Goal: Consume media (video, audio)

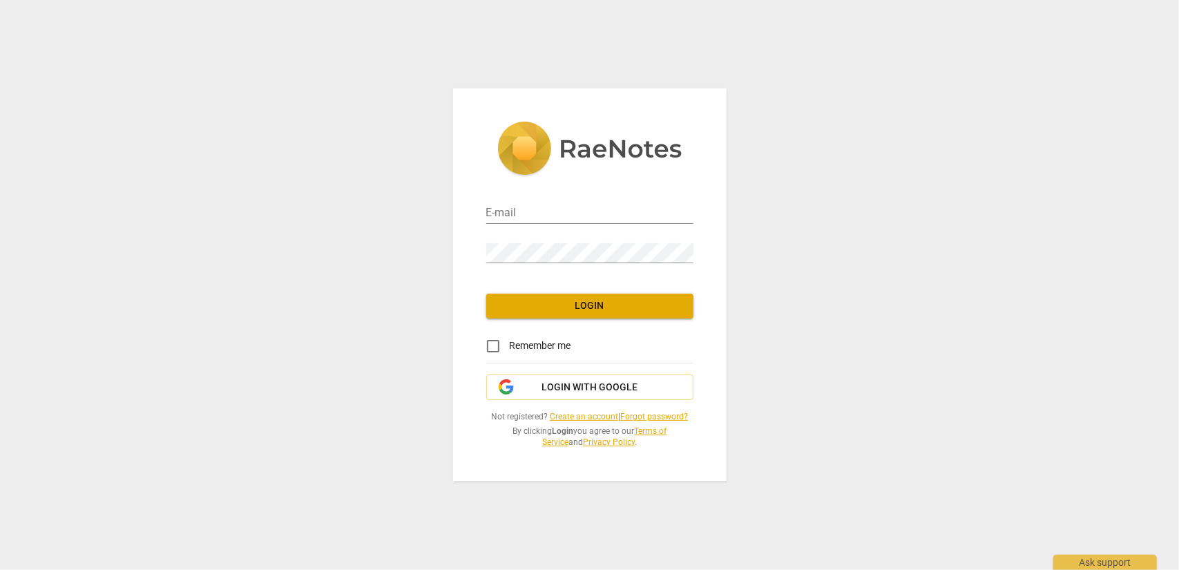
type input "[EMAIL_ADDRESS][DOMAIN_NAME]"
click at [581, 302] on span "Login" at bounding box center [589, 306] width 185 height 14
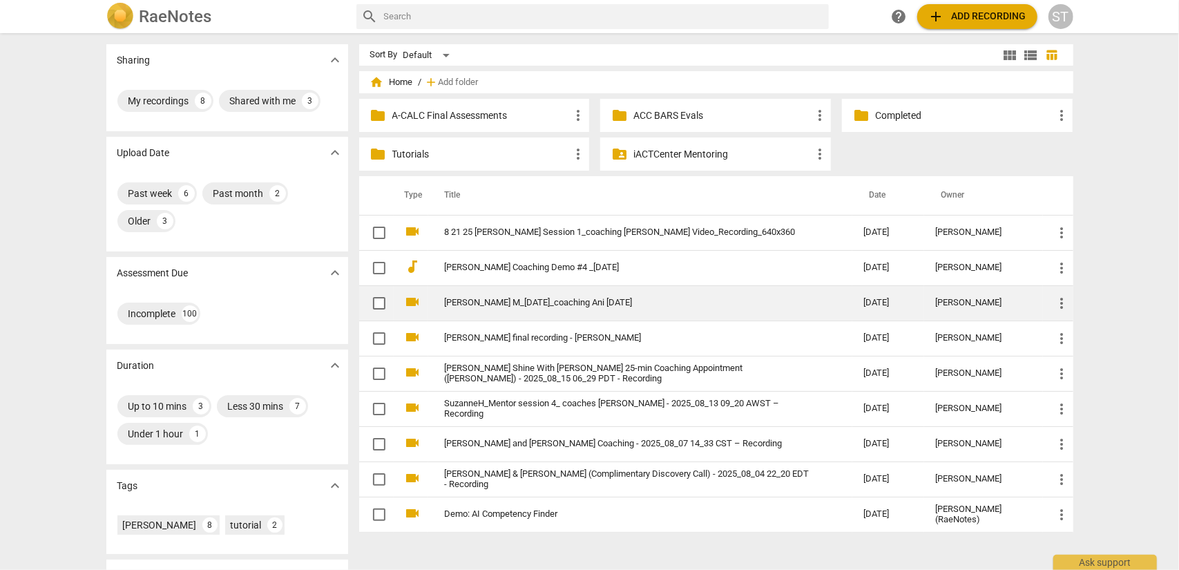
click at [553, 298] on link "[PERSON_NAME] M_[DATE]_coaching Ani [DATE]" at bounding box center [629, 303] width 369 height 10
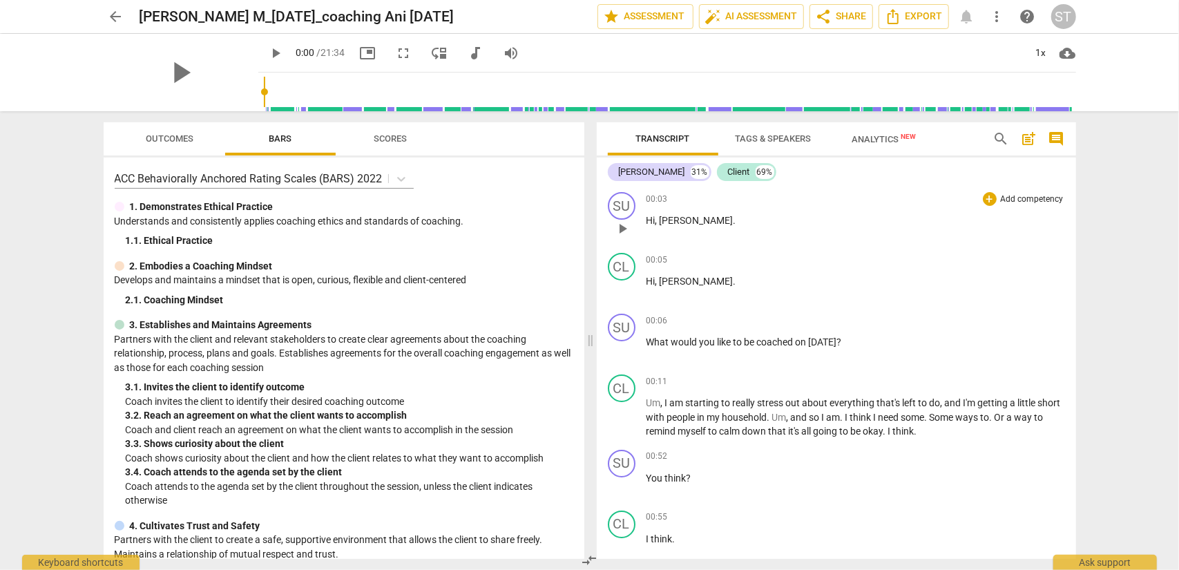
click at [802, 236] on div "00:03 + Add competency keyboard_arrow_right Hi , [PERSON_NAME] ." at bounding box center [855, 217] width 418 height 50
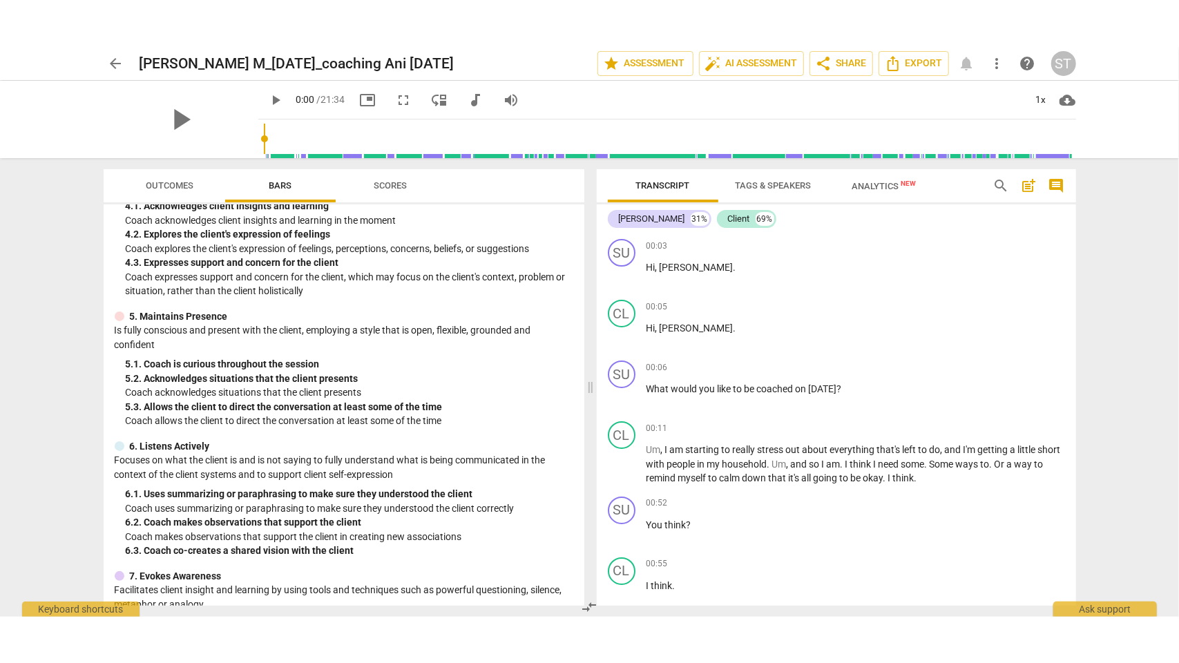
scroll to position [665, 0]
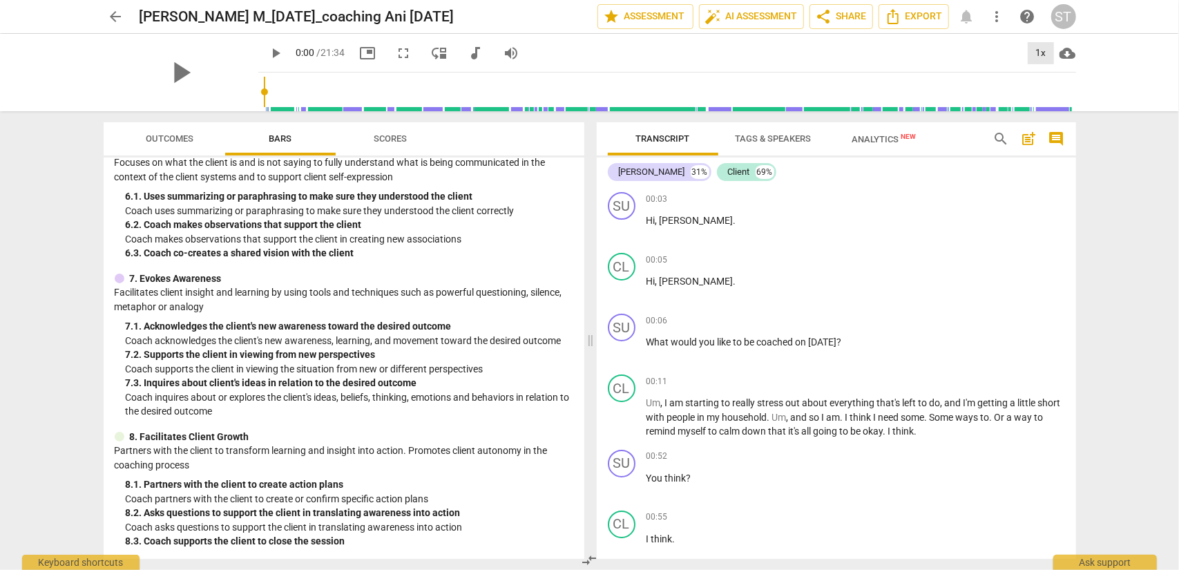
click at [1036, 55] on div "1x" at bounding box center [1040, 53] width 26 height 22
click at [1038, 105] on li "1.25x" at bounding box center [1050, 108] width 46 height 26
click at [396, 53] on span "fullscreen" at bounding box center [404, 53] width 17 height 17
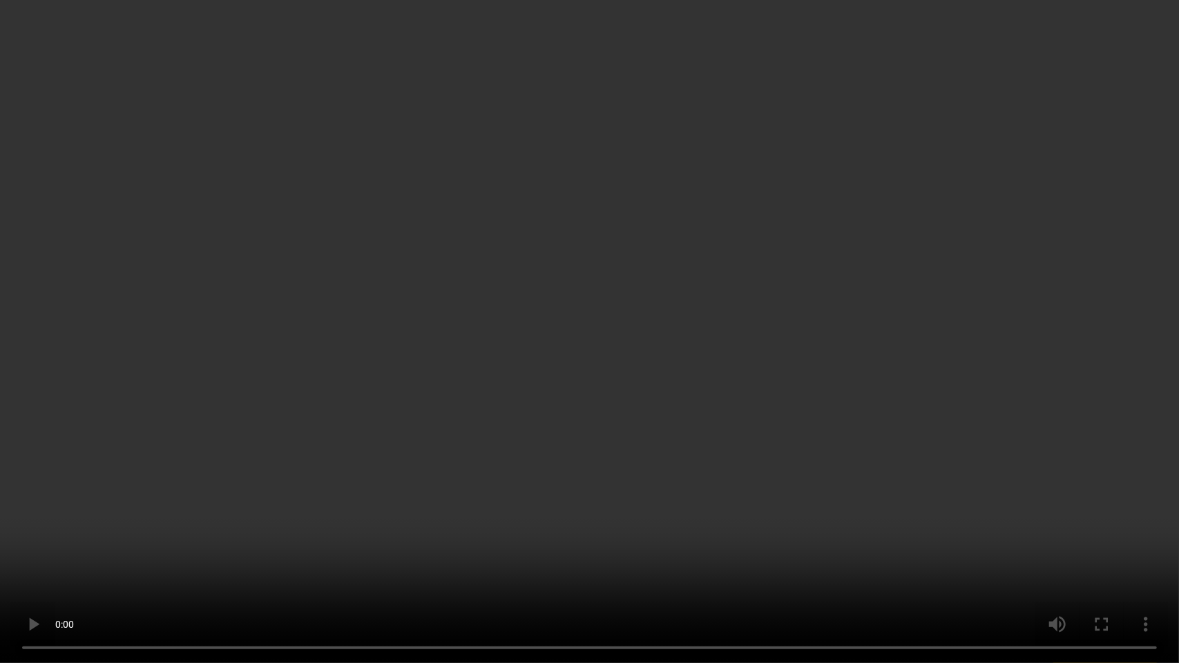
scroll to position [5084, 0]
click at [674, 127] on video at bounding box center [589, 331] width 1179 height 663
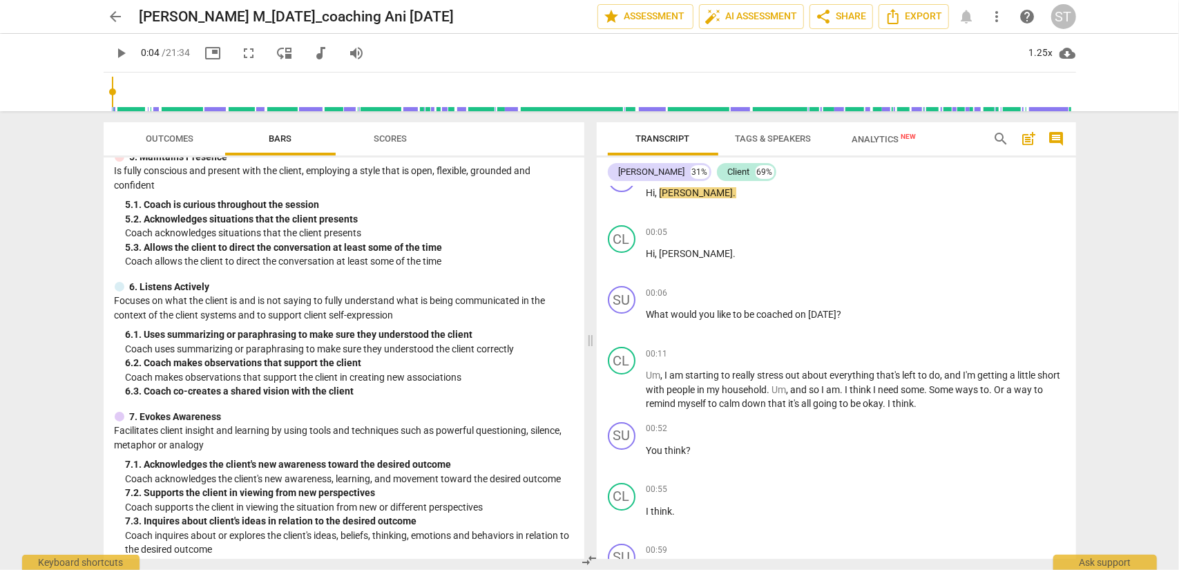
scroll to position [596, 0]
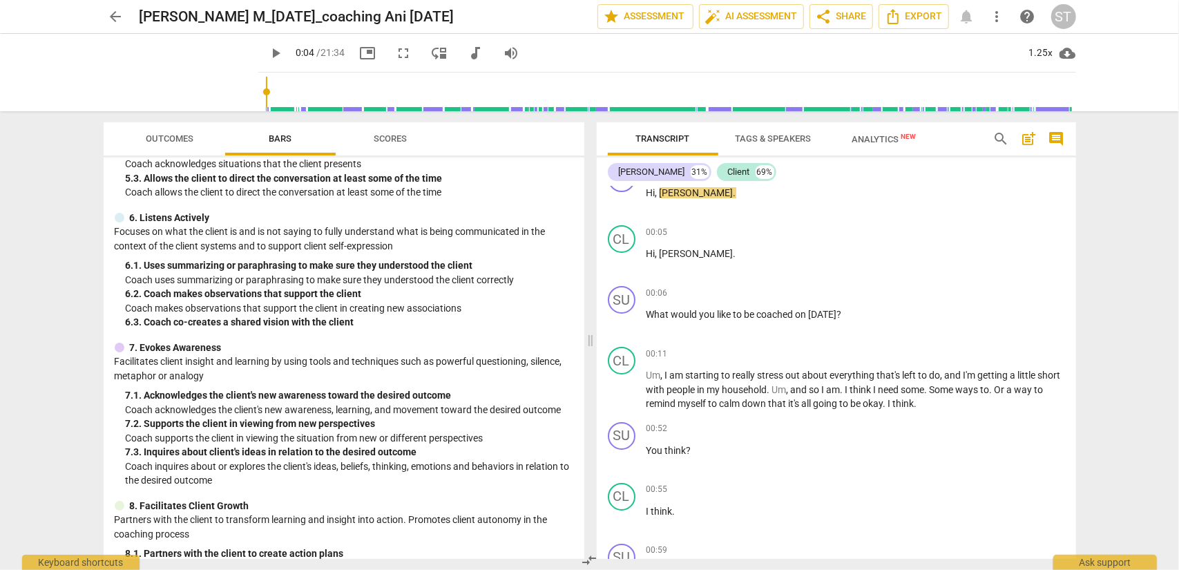
click at [510, 421] on div "7. 2. Supports the client in viewing from new perspectives" at bounding box center [349, 423] width 447 height 15
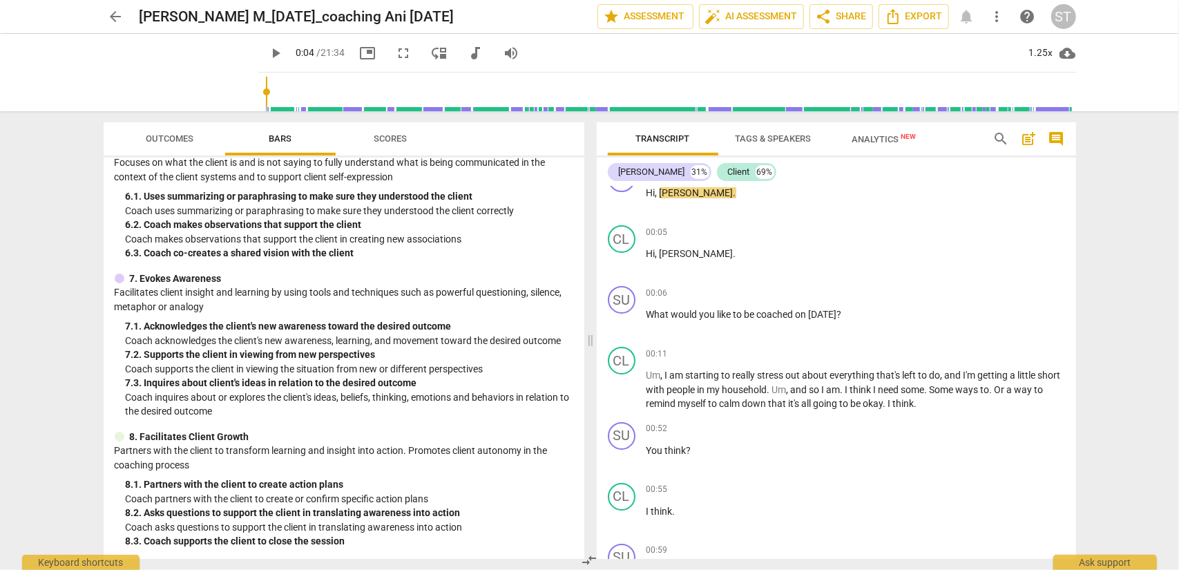
type input "4"
click at [112, 16] on span "arrow_back" at bounding box center [116, 16] width 17 height 17
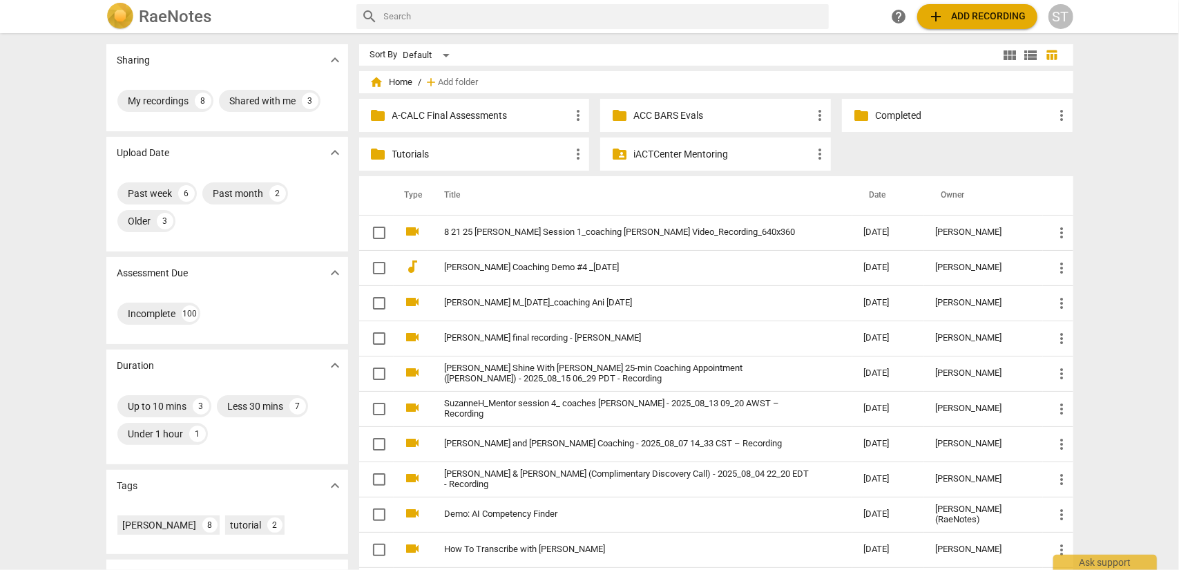
click at [1059, 19] on div "ST" at bounding box center [1060, 16] width 25 height 25
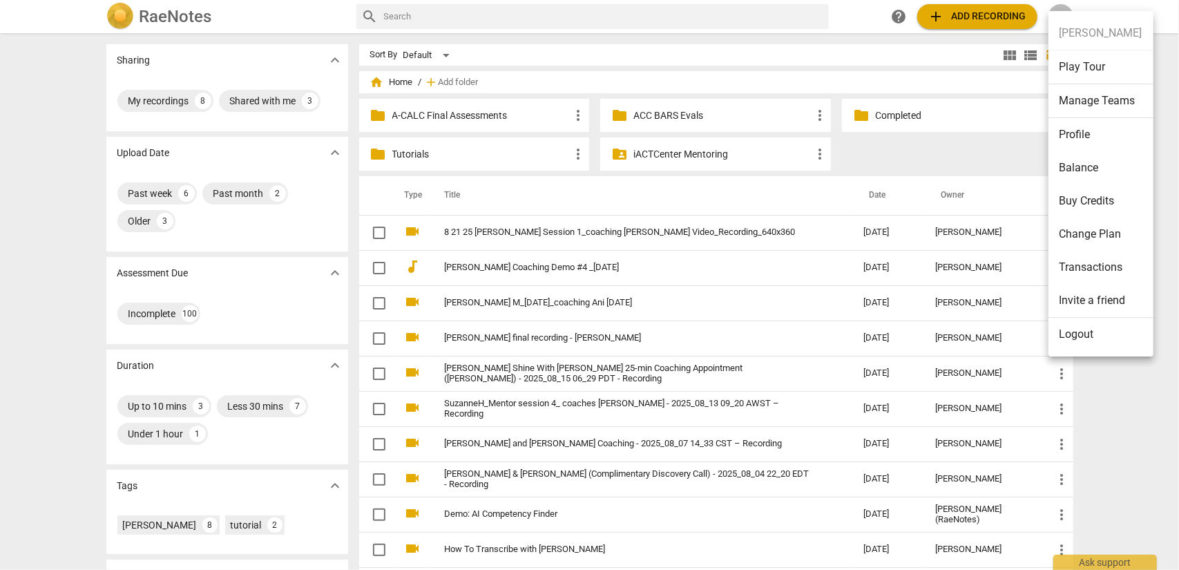
click at [1088, 331] on li "Logout" at bounding box center [1100, 334] width 105 height 33
